Goal: Task Accomplishment & Management: Manage account settings

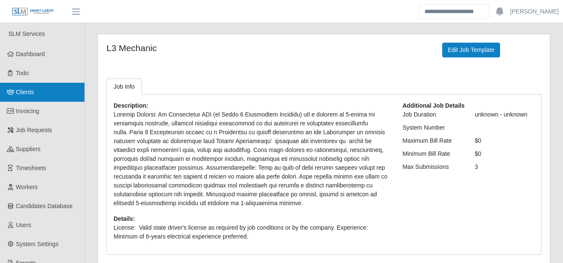
click at [24, 95] on span "Clients" at bounding box center [25, 92] width 18 height 7
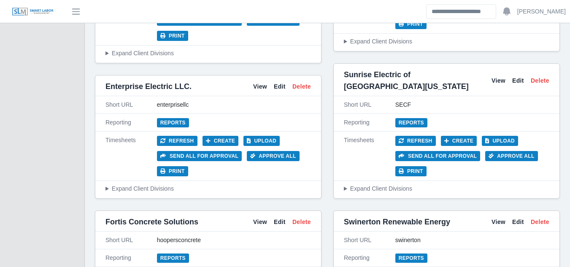
scroll to position [2491, 0]
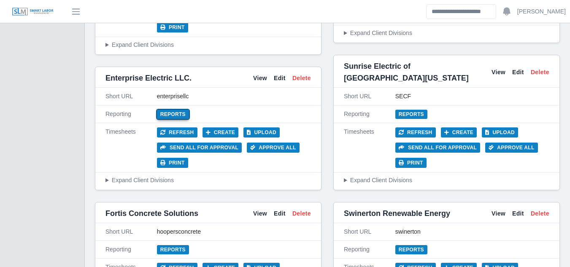
click at [174, 110] on link "Reports" at bounding box center [173, 114] width 32 height 9
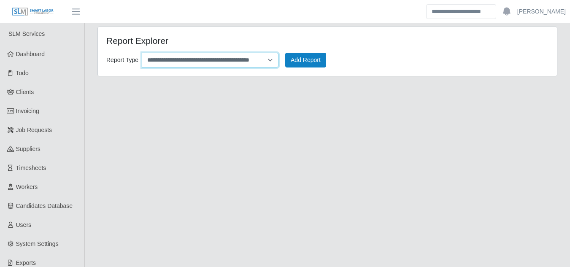
click at [271, 58] on select "**********" at bounding box center [210, 60] width 137 height 15
select select "**********"
click at [142, 53] on select "**********" at bounding box center [210, 60] width 137 height 15
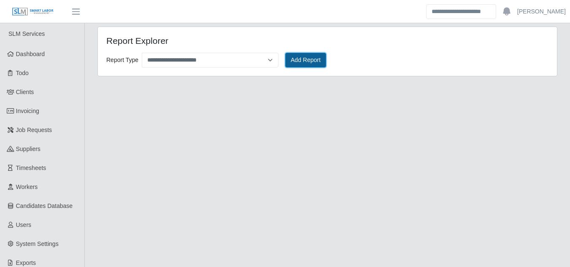
click at [303, 63] on button "Add Report" at bounding box center [305, 60] width 41 height 15
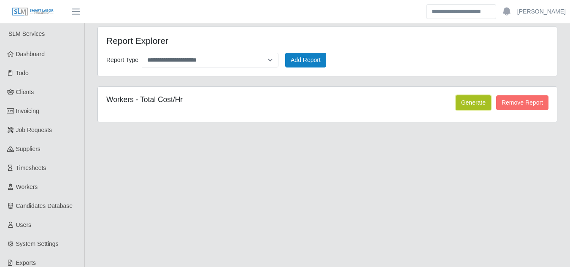
click at [464, 97] on button "Generate" at bounding box center [473, 102] width 35 height 15
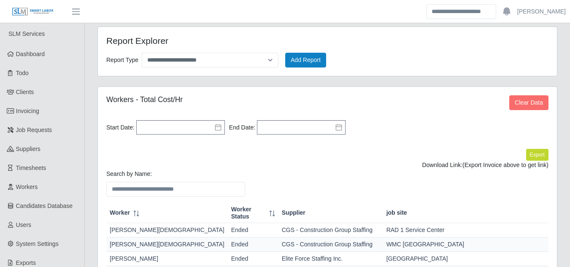
click at [217, 130] on icon at bounding box center [218, 127] width 7 height 7
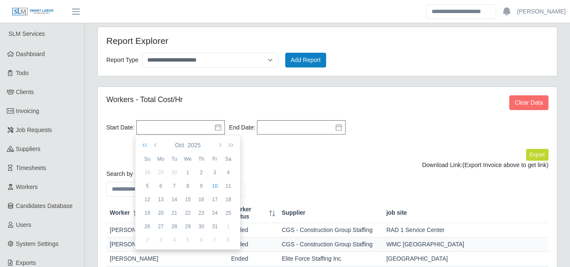
click at [146, 146] on icon "button" at bounding box center [146, 145] width 8 height 7
click at [156, 145] on icon "button" at bounding box center [156, 145] width 4 height 7
click at [230, 171] on div "31" at bounding box center [229, 173] width 14 height 8
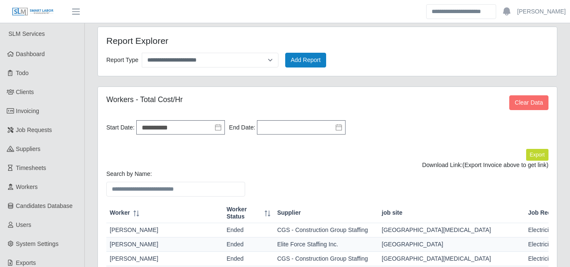
click at [338, 129] on icon at bounding box center [339, 127] width 7 height 7
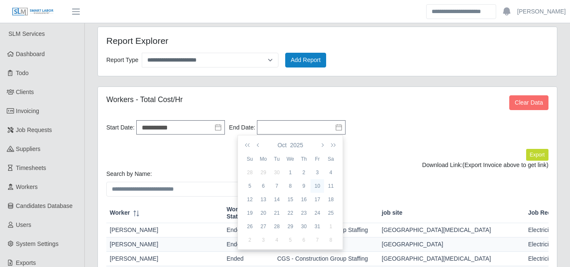
click at [317, 186] on div "10" at bounding box center [318, 186] width 14 height 8
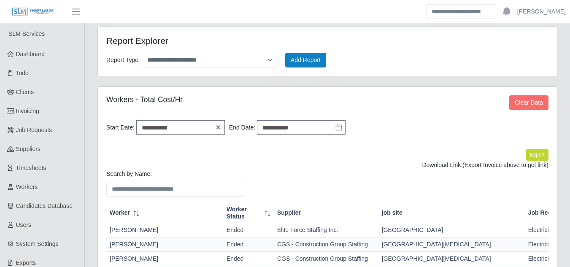
click at [218, 128] on icon at bounding box center [218, 127] width 7 height 7
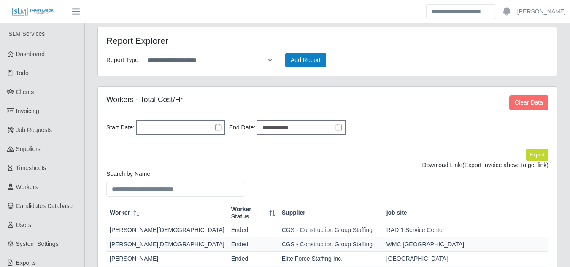
click at [216, 127] on icon at bounding box center [218, 127] width 7 height 7
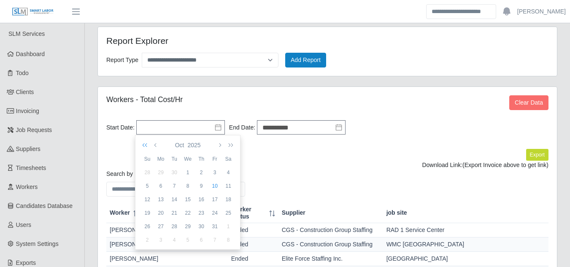
click at [146, 144] on icon "button" at bounding box center [146, 145] width 8 height 7
click at [153, 146] on button "button" at bounding box center [156, 145] width 8 height 14
click at [153, 145] on button "button" at bounding box center [156, 145] width 8 height 14
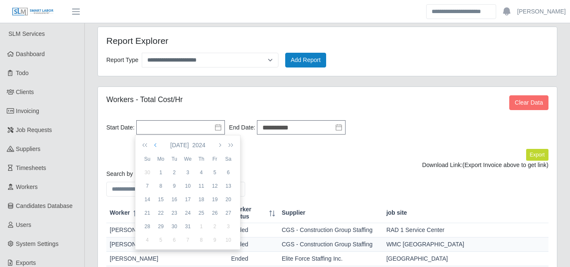
click at [153, 145] on button "button" at bounding box center [156, 145] width 8 height 14
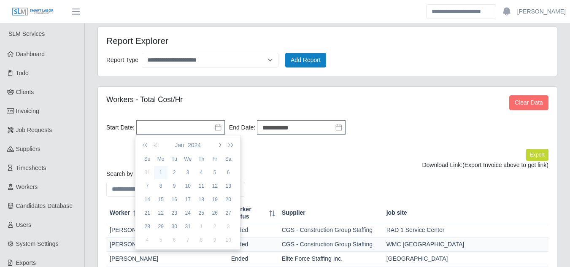
click at [160, 172] on div "1" at bounding box center [161, 173] width 14 height 8
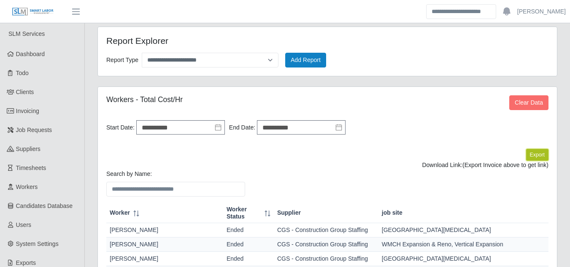
click at [528, 154] on button "Export" at bounding box center [537, 155] width 22 height 12
click at [486, 163] on link "https://sm-slm-prod.s3.amazonaws.com/documents/client/3/Candidates_Hourly_expor…" at bounding box center [517, 165] width 62 height 7
click at [217, 125] on icon at bounding box center [218, 127] width 7 height 7
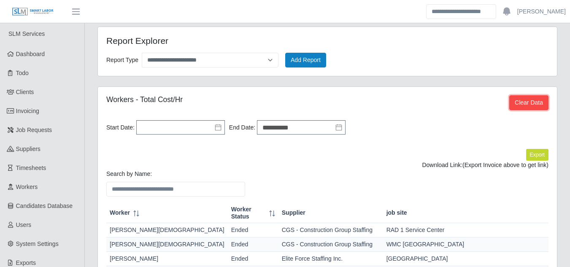
click at [533, 107] on button "Clear Data" at bounding box center [529, 102] width 39 height 15
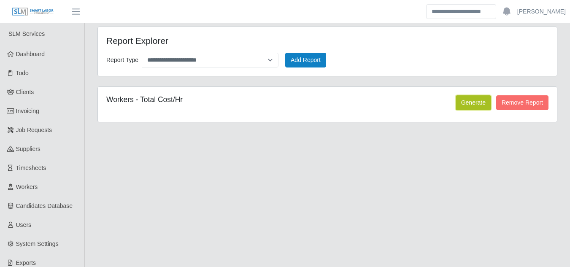
click at [479, 105] on button "Generate" at bounding box center [473, 102] width 35 height 15
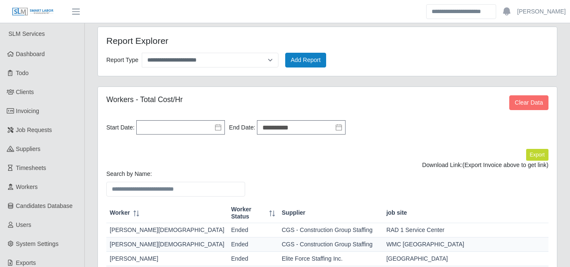
click at [217, 127] on icon at bounding box center [218, 127] width 7 height 7
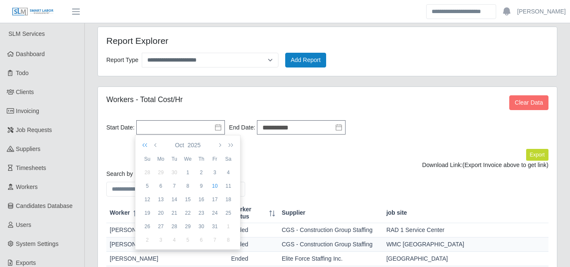
click at [146, 146] on icon "button" at bounding box center [146, 145] width 8 height 7
click at [156, 145] on icon "button" at bounding box center [156, 145] width 4 height 7
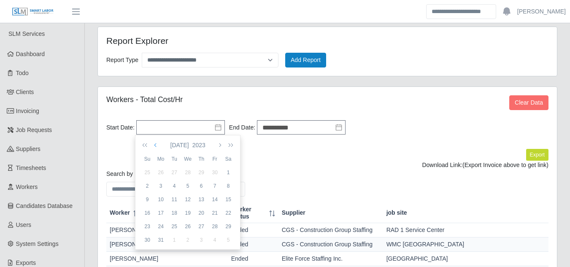
click at [156, 145] on icon "button" at bounding box center [156, 145] width 4 height 7
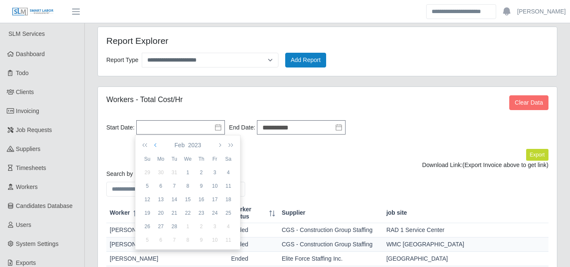
click at [156, 145] on icon "button" at bounding box center [156, 145] width 4 height 7
click at [228, 172] on div "31" at bounding box center [229, 173] width 14 height 8
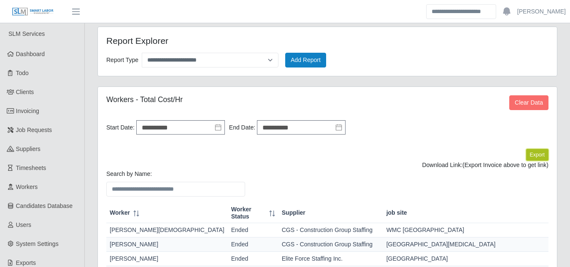
click at [538, 155] on button "Export" at bounding box center [537, 155] width 22 height 12
click at [486, 167] on link "https://sm-slm-prod.s3.amazonaws.com/documents/client/3/Candidates_Hourly_expor…" at bounding box center [517, 165] width 62 height 7
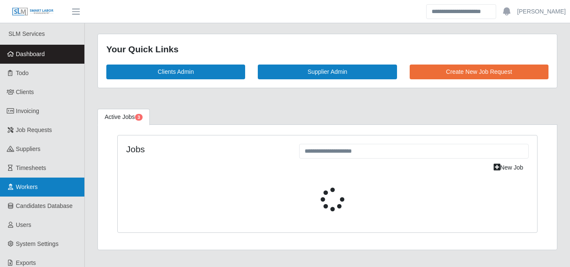
click at [26, 187] on span "Workers" at bounding box center [27, 187] width 22 height 7
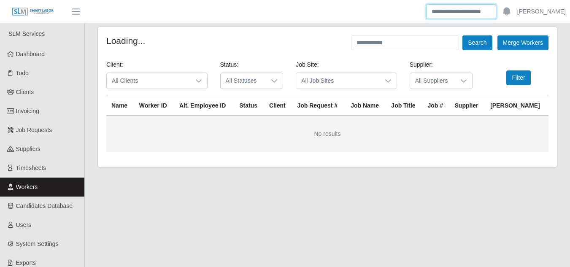
click at [455, 11] on input "Search" at bounding box center [461, 11] width 70 height 15
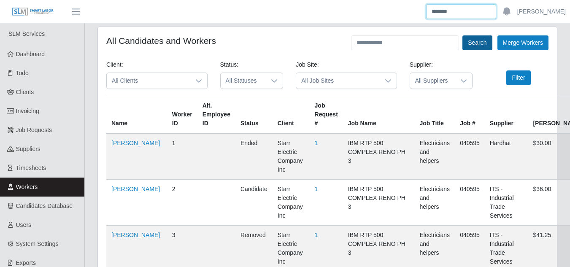
type input "*******"
click at [473, 46] on button "Search" at bounding box center [478, 42] width 30 height 15
click at [483, 41] on button "Search" at bounding box center [478, 42] width 30 height 15
click at [462, 7] on input "*******" at bounding box center [461, 11] width 70 height 15
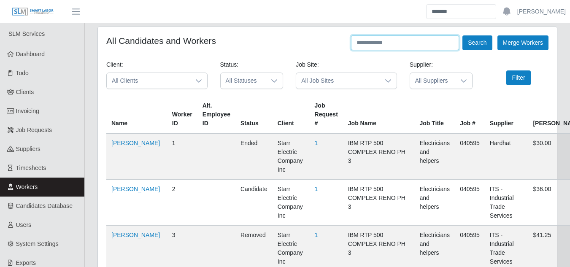
click at [385, 45] on input "text" at bounding box center [405, 42] width 108 height 15
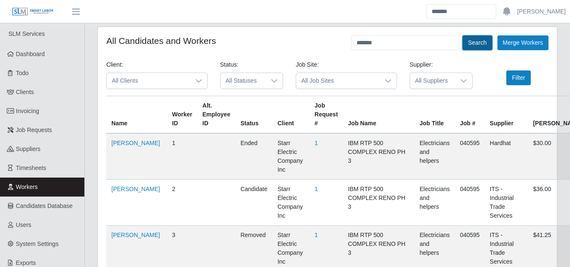
click at [476, 45] on button "Search" at bounding box center [478, 42] width 30 height 15
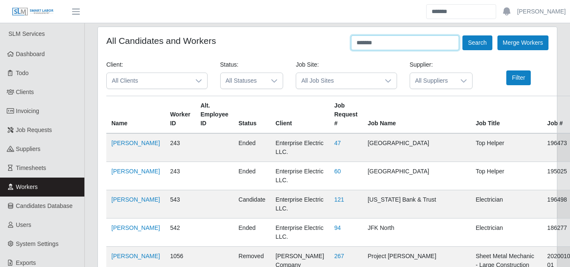
click at [380, 45] on input "*******" at bounding box center [405, 42] width 108 height 15
type input "*"
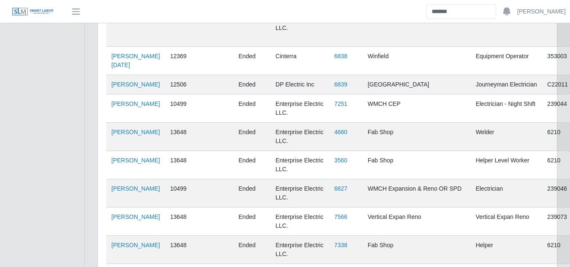
scroll to position [2031, 0]
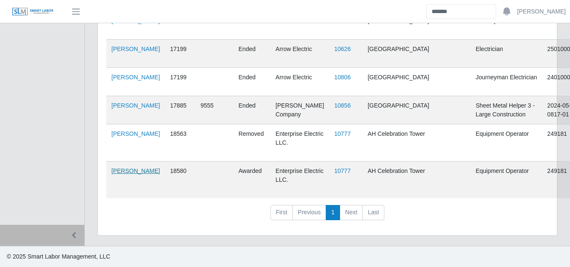
click at [126, 173] on link "Patrick Ely" at bounding box center [135, 171] width 49 height 7
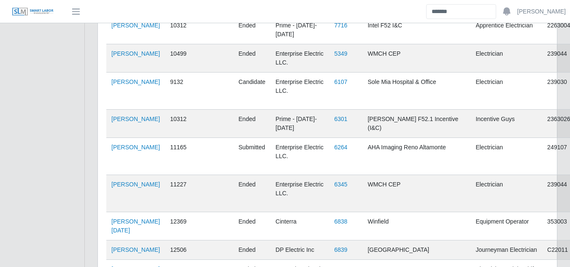
scroll to position [0, 0]
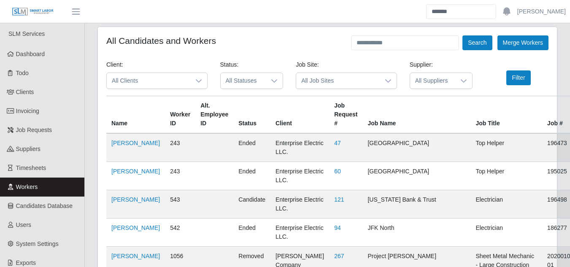
click at [346, 83] on span "All Job Sites" at bounding box center [338, 81] width 84 height 16
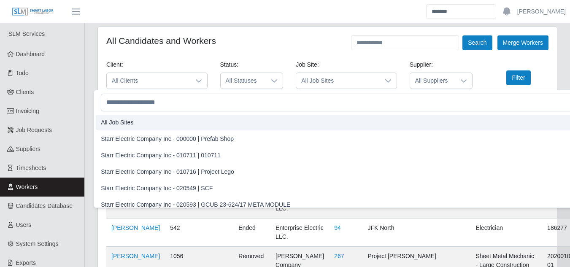
click at [160, 76] on span "All Clients" at bounding box center [149, 81] width 84 height 16
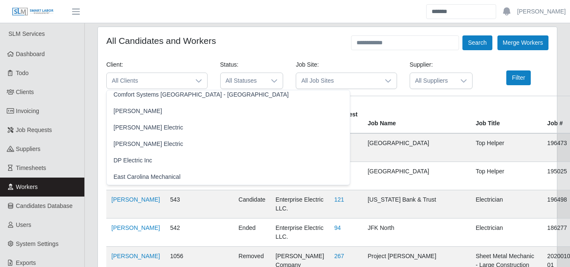
scroll to position [318, 0]
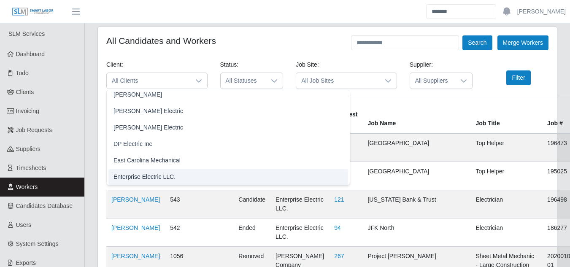
click at [145, 178] on span "Enterprise Electric LLC." at bounding box center [145, 177] width 62 height 9
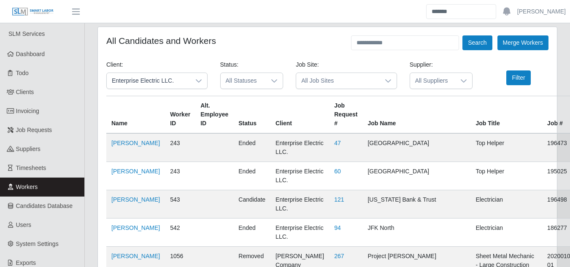
click at [353, 83] on span "All Job Sites" at bounding box center [338, 81] width 84 height 16
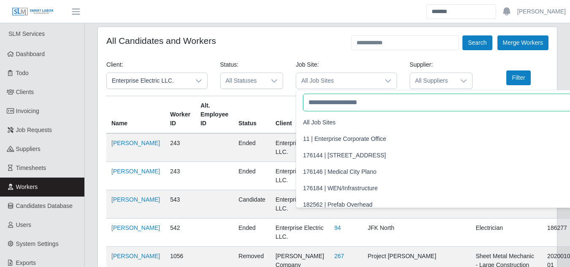
click at [331, 103] on input "text" at bounding box center [443, 103] width 281 height 18
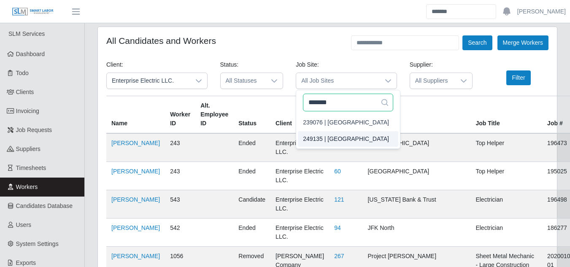
type input "*******"
click at [361, 141] on span "249135 | Midland Memorial POB" at bounding box center [346, 139] width 86 height 9
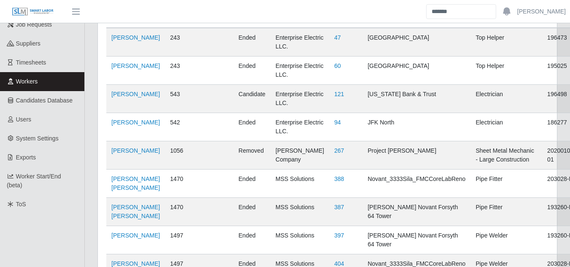
scroll to position [0, 0]
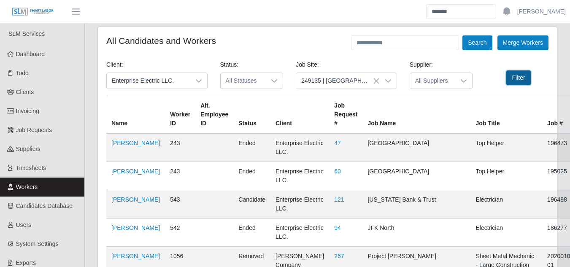
click at [515, 76] on button "Filter" at bounding box center [519, 78] width 24 height 15
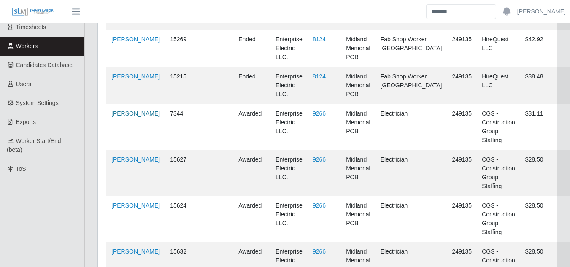
scroll to position [127, 0]
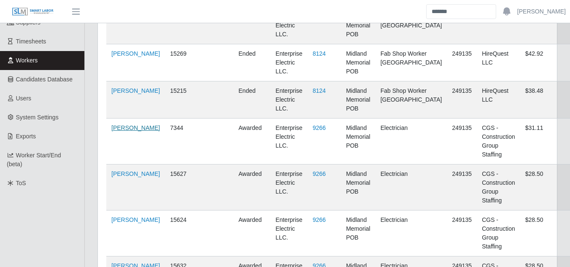
click at [123, 131] on link "Antonio Romero-Torrez" at bounding box center [135, 128] width 49 height 7
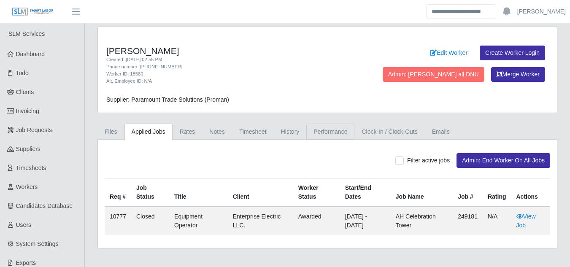
click at [326, 131] on link "Performance" at bounding box center [330, 132] width 48 height 16
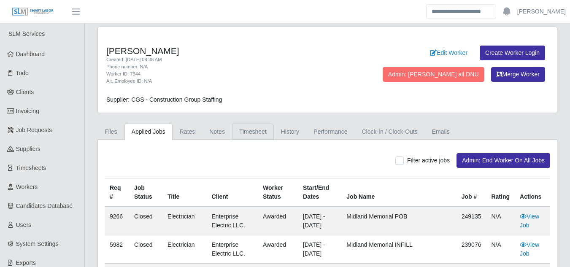
click at [258, 132] on link "Timesheet" at bounding box center [253, 132] width 42 height 16
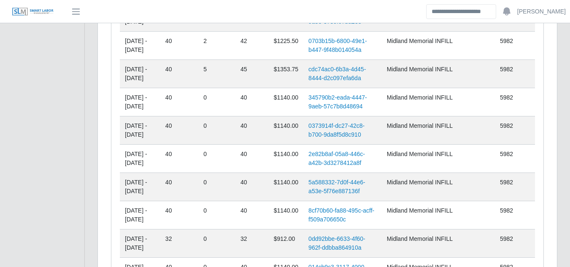
scroll to position [2098, 0]
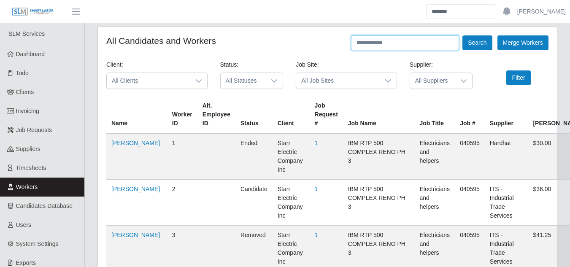
click at [412, 44] on input "text" at bounding box center [405, 42] width 108 height 15
type input "**********"
click at [463, 35] on button "Search" at bounding box center [478, 42] width 30 height 15
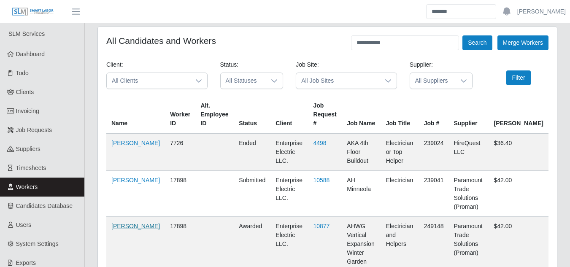
click at [121, 223] on link "Julio Cueva" at bounding box center [135, 226] width 49 height 7
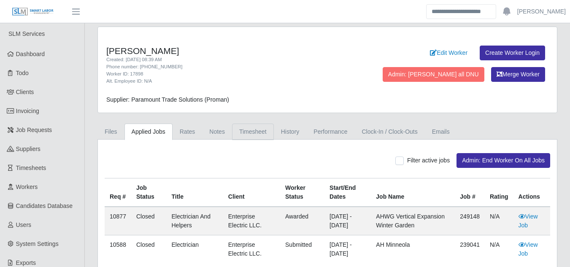
click at [246, 127] on link "Timesheet" at bounding box center [253, 132] width 42 height 16
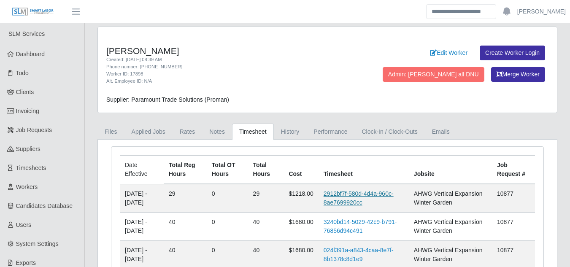
click at [353, 192] on link "2912bf7f-580d-4d4a-960c-8ae7699920cc" at bounding box center [359, 198] width 70 height 16
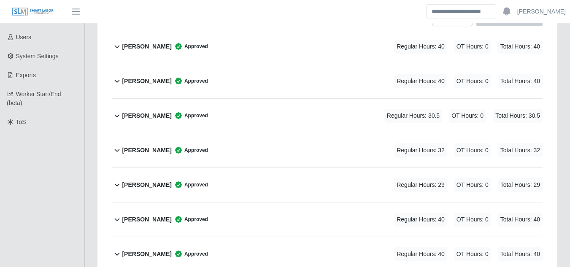
scroll to position [185, 0]
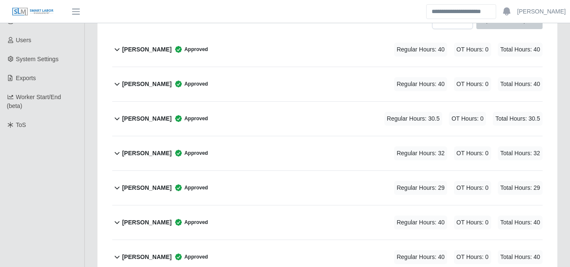
click at [140, 184] on b "Julio Cueva" at bounding box center [146, 188] width 49 height 9
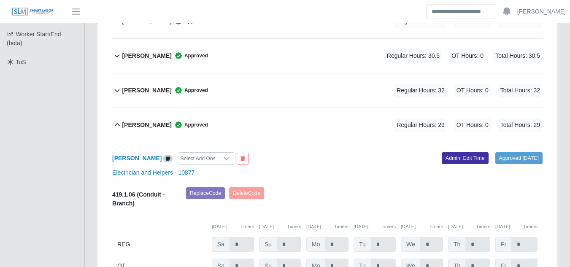
scroll to position [227, 0]
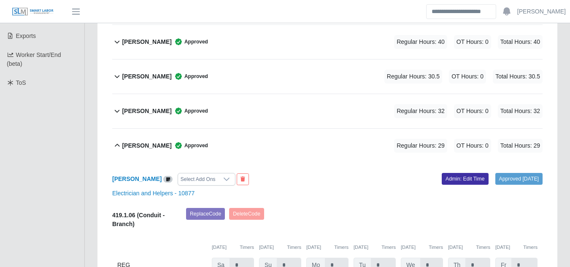
click at [146, 107] on b "Josnelyer Linares" at bounding box center [146, 111] width 49 height 9
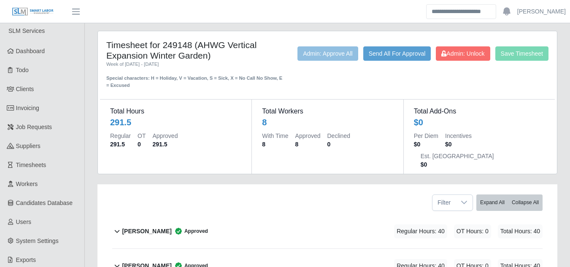
scroll to position [0, 0]
